Goal: Navigation & Orientation: Find specific page/section

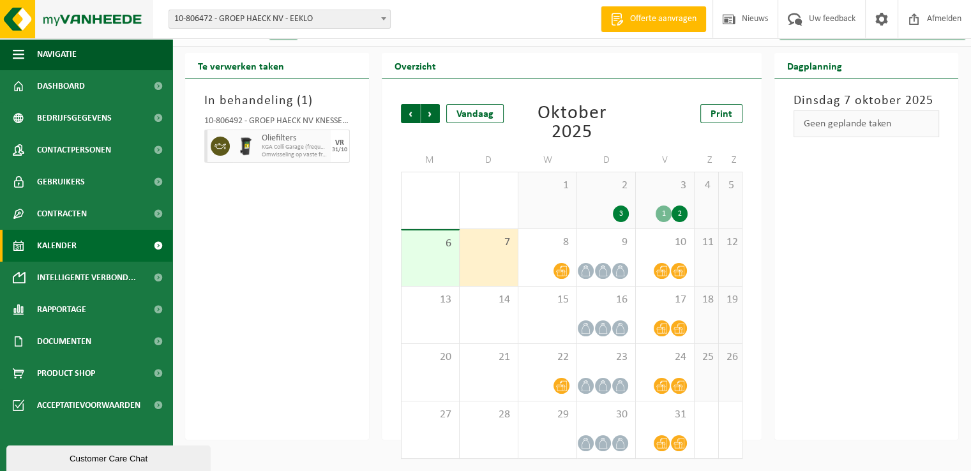
click at [0, 19] on img at bounding box center [76, 19] width 153 height 38
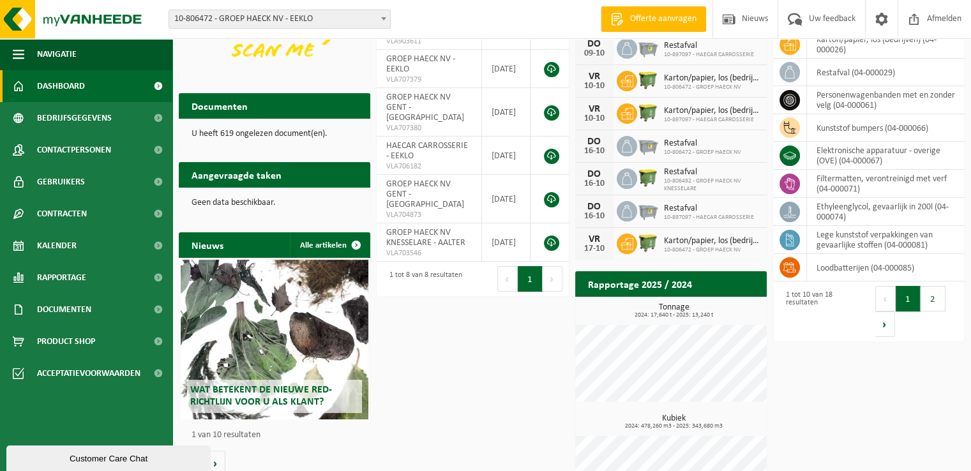
scroll to position [192, 0]
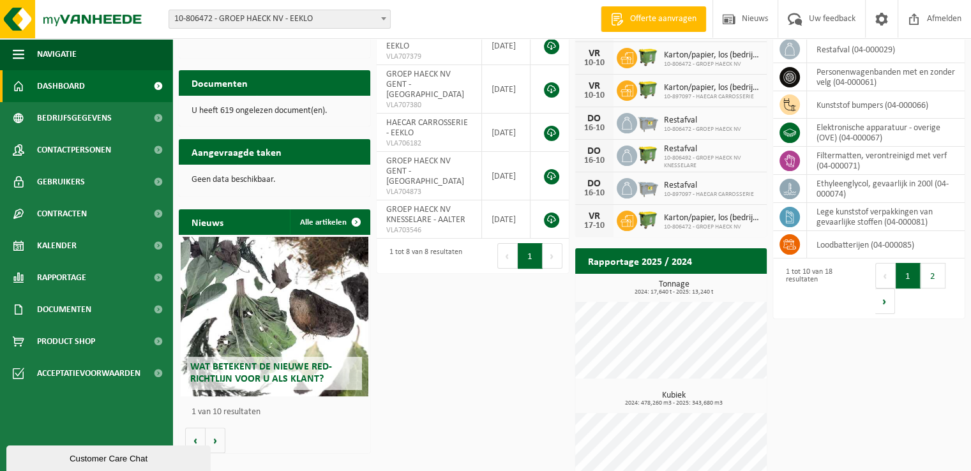
click at [454, 358] on div "Download nu de Vanheede+ app! Verberg Certificaten & attesten Bekijk uw certifi…" at bounding box center [572, 191] width 792 height 623
click at [437, 375] on div "Download nu de Vanheede+ app! Verberg Certificaten & attesten Bekijk uw certifi…" at bounding box center [572, 191] width 792 height 623
click at [481, 349] on div "Download nu de Vanheede+ app! Verberg Certificaten & attesten Bekijk uw certifi…" at bounding box center [572, 191] width 792 height 623
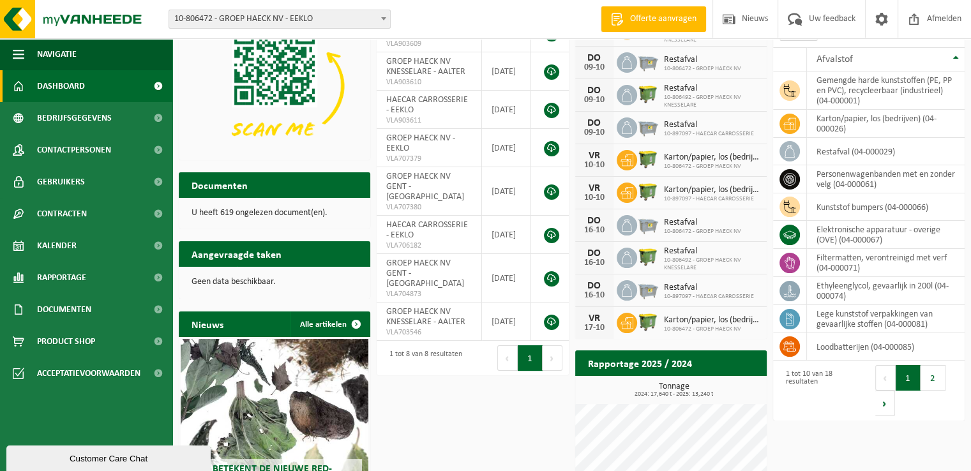
scroll to position [0, 0]
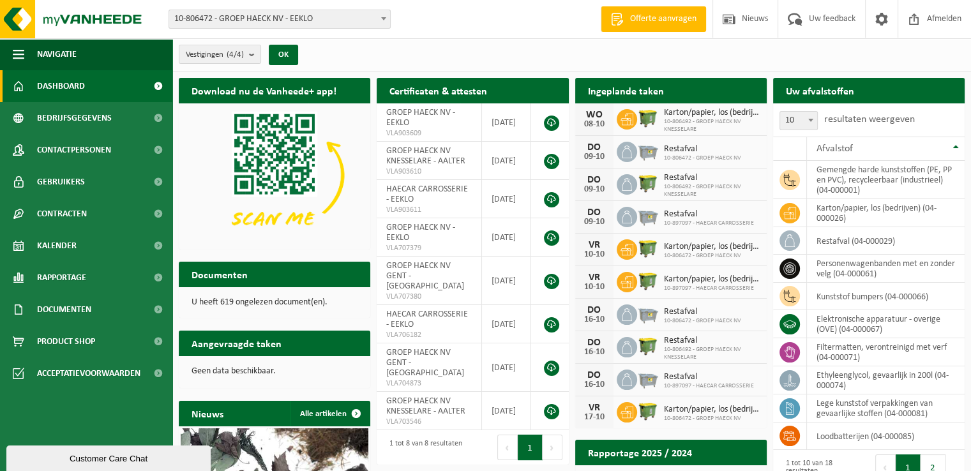
drag, startPoint x: 475, startPoint y: 57, endPoint x: 605, endPoint y: 64, distance: 130.4
click at [475, 57] on div "Vestigingen (4/4) Alles selecteren Alles deselecteren Actieve selecteren GROEP …" at bounding box center [571, 54] width 799 height 33
drag, startPoint x: 400, startPoint y: 52, endPoint x: 521, endPoint y: 1, distance: 131.9
click at [400, 52] on div "Vestigingen (4/4) Alles selecteren Alles deselecteren Actieve selecteren GROEP …" at bounding box center [571, 54] width 799 height 33
